Goal: Task Accomplishment & Management: Use online tool/utility

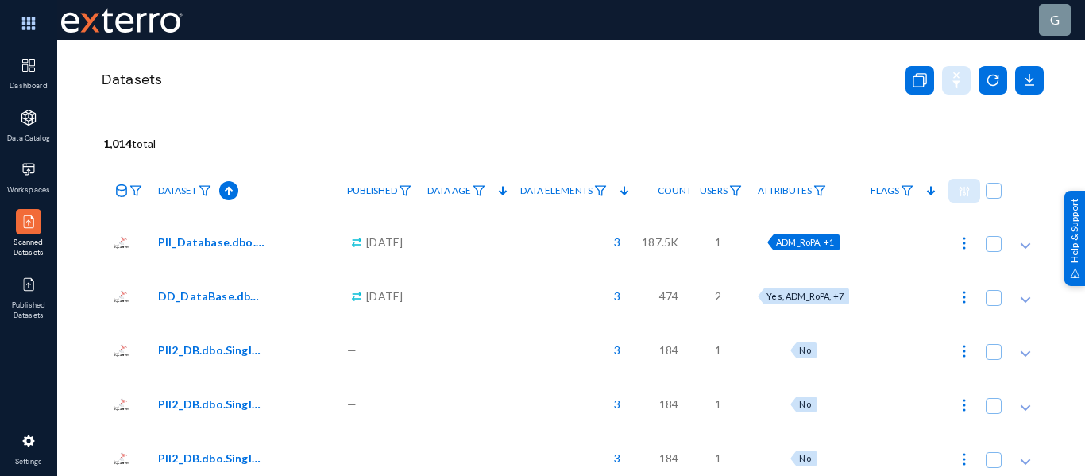
click at [806, 241] on span "ADM_RoPA, +1" at bounding box center [805, 242] width 58 height 10
checkbox input "true"
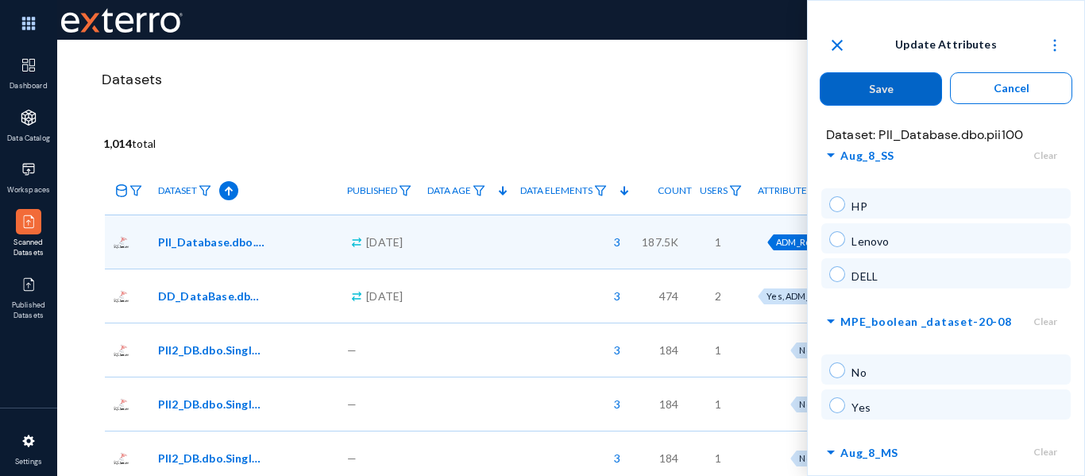
scroll to position [1464, 0]
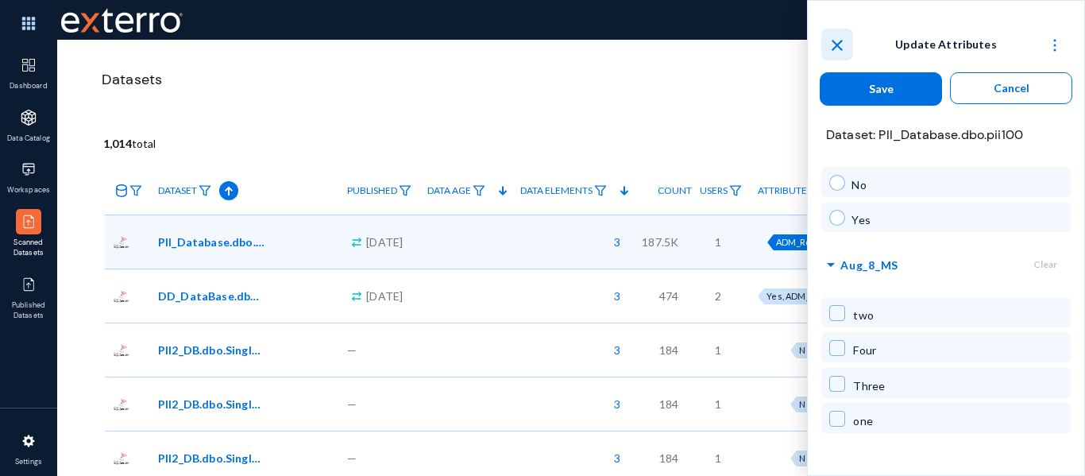
click at [837, 56] on button "close" at bounding box center [837, 45] width 32 height 32
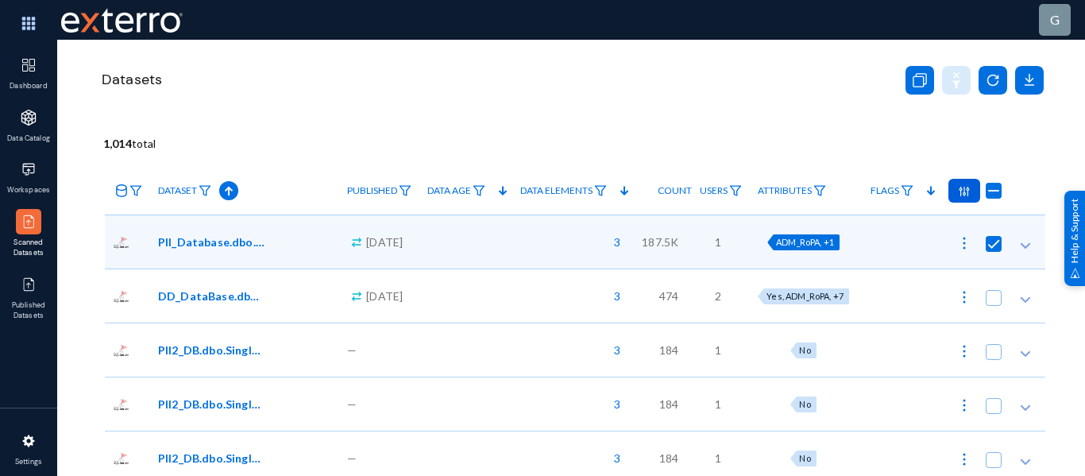
checkbox input "false"
click at [720, 71] on div "Datasets" at bounding box center [491, 79] width 784 height 37
